Goal: Information Seeking & Learning: Learn about a topic

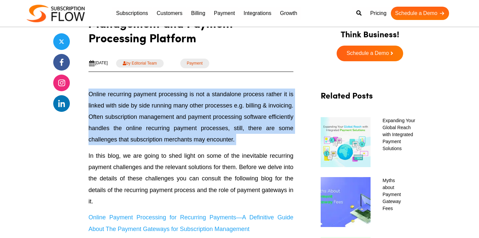
click at [209, 133] on p "Online recurring payment processing is not a standalone process rather it is li…" at bounding box center [190, 116] width 205 height 57
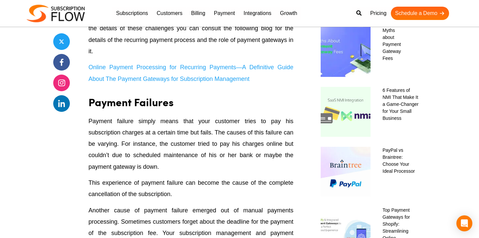
scroll to position [415, 0]
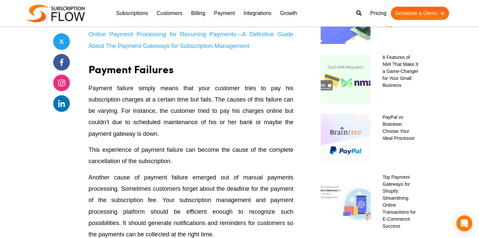
click at [205, 135] on p "Payment failure simply means that your customer tries to pay his subscription c…" at bounding box center [190, 110] width 205 height 57
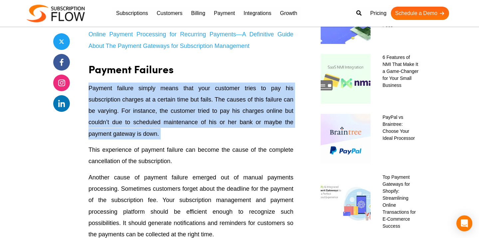
click at [205, 135] on p "Payment failure simply means that your customer tries to pay his subscription c…" at bounding box center [190, 110] width 205 height 57
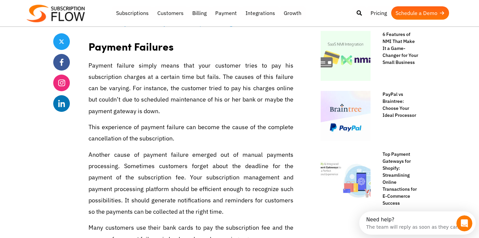
scroll to position [442, 0]
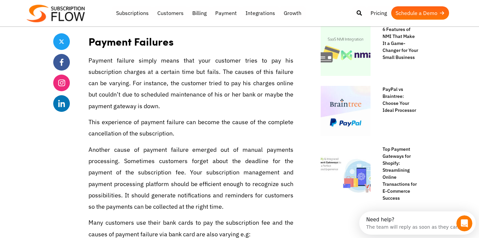
click at [205, 135] on p "This experience of payment failure can become the cause of the complete cancell…" at bounding box center [190, 127] width 205 height 23
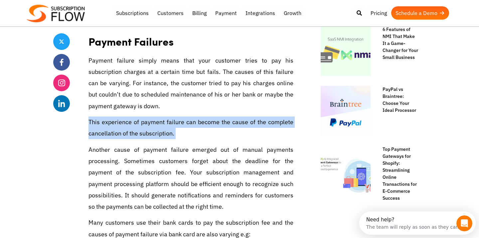
click at [210, 169] on p "Another cause of payment failure emerged out of manual payments processing. Som…" at bounding box center [190, 178] width 205 height 68
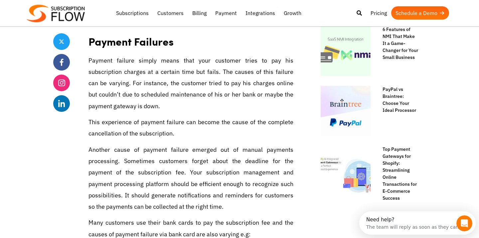
click at [210, 169] on p "Another cause of payment failure emerged out of manual payments processing. Som…" at bounding box center [190, 178] width 205 height 68
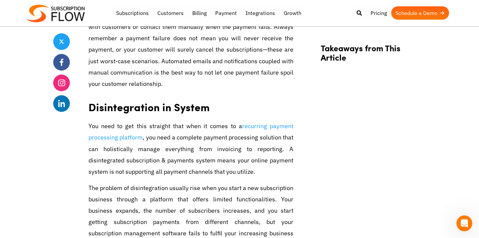
scroll to position [790, 0]
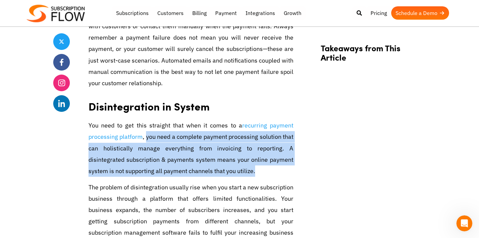
drag, startPoint x: 144, startPoint y: 138, endPoint x: 238, endPoint y: 167, distance: 98.0
click at [238, 167] on p "You need to get this straight that when it comes to a recurring payment process…" at bounding box center [190, 148] width 205 height 57
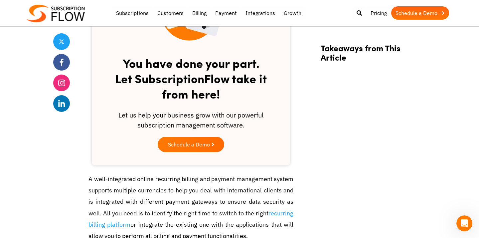
scroll to position [1134, 0]
